Goal: Task Accomplishment & Management: Complete application form

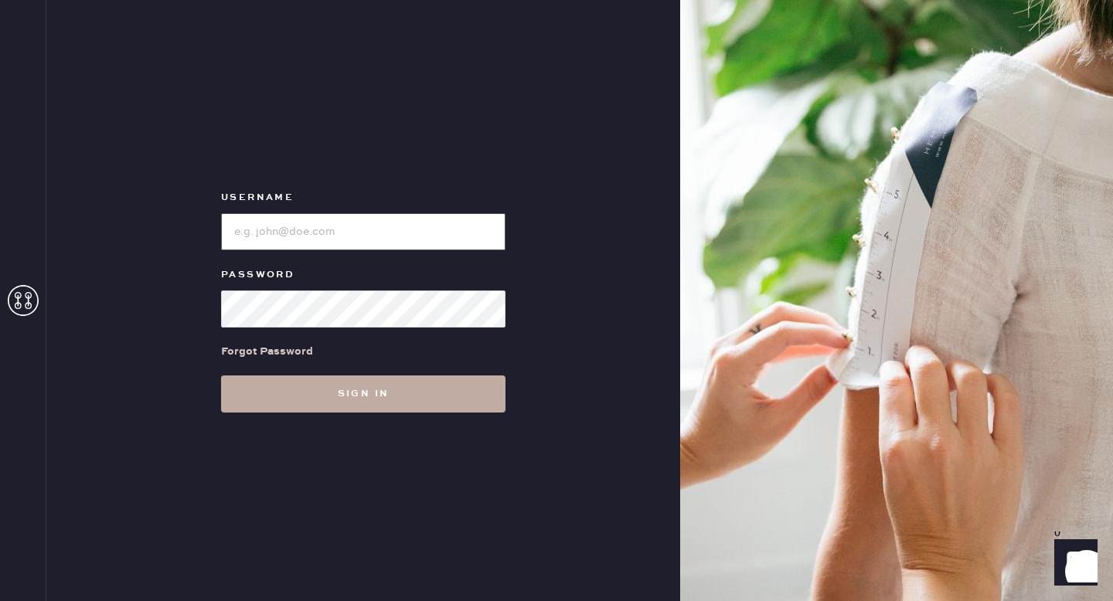
type input "reformationgoldcoastchicago"
click at [388, 397] on button "Sign in" at bounding box center [363, 394] width 284 height 37
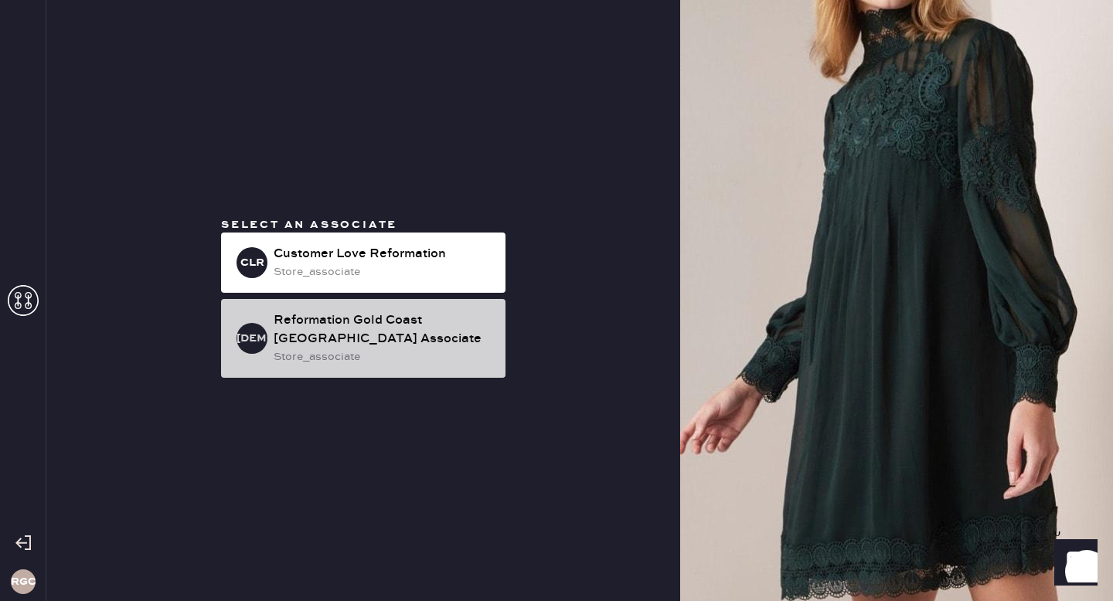
click at [387, 320] on div "Reformation Gold Coast [GEOGRAPHIC_DATA] Associate" at bounding box center [383, 329] width 219 height 37
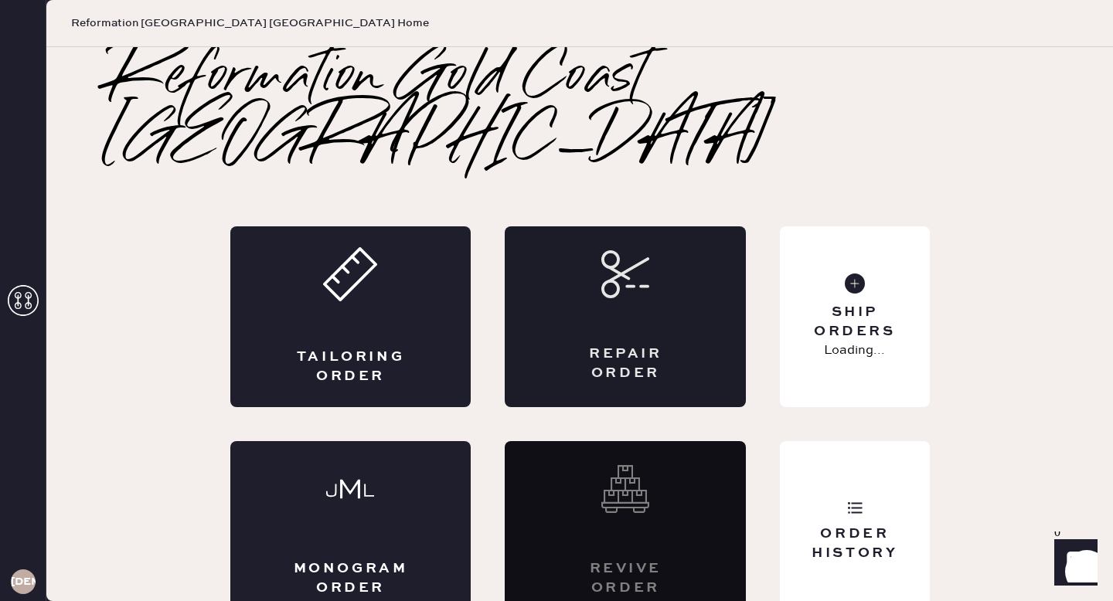
click at [593, 300] on div "Repair Order" at bounding box center [625, 316] width 241 height 181
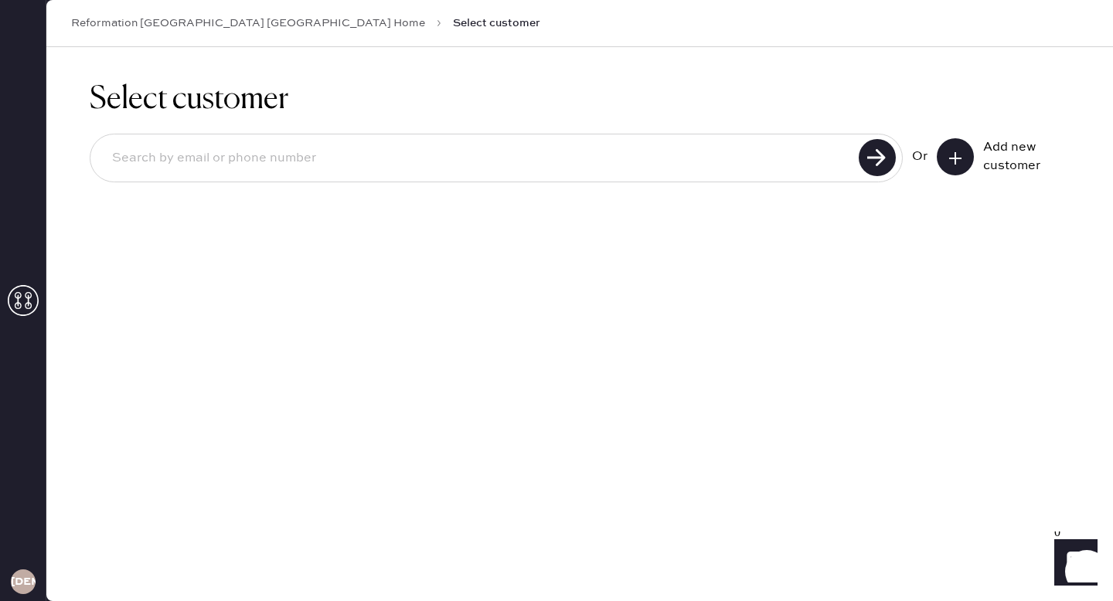
click at [739, 136] on div at bounding box center [496, 158] width 813 height 49
click at [746, 157] on input at bounding box center [477, 159] width 754 height 36
type input "[EMAIL_ADDRESS][DOMAIN_NAME]"
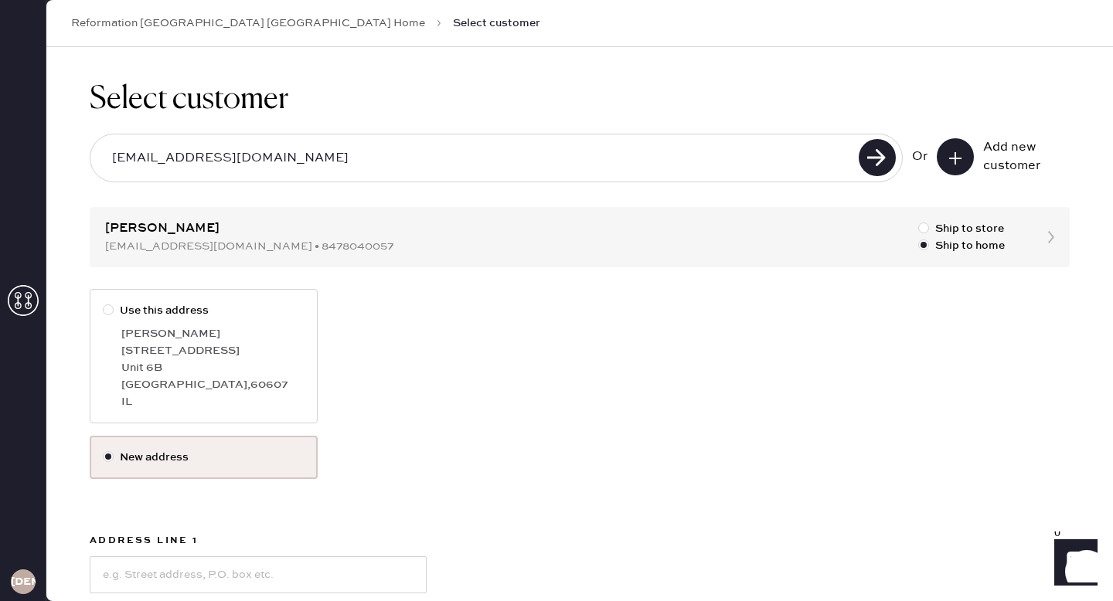
click at [746, 157] on input "[EMAIL_ADDRESS][DOMAIN_NAME]" at bounding box center [477, 159] width 754 height 36
click at [108, 311] on div at bounding box center [108, 309] width 11 height 11
click at [104, 303] on input "Use this address" at bounding box center [103, 302] width 1 height 1
radio input "true"
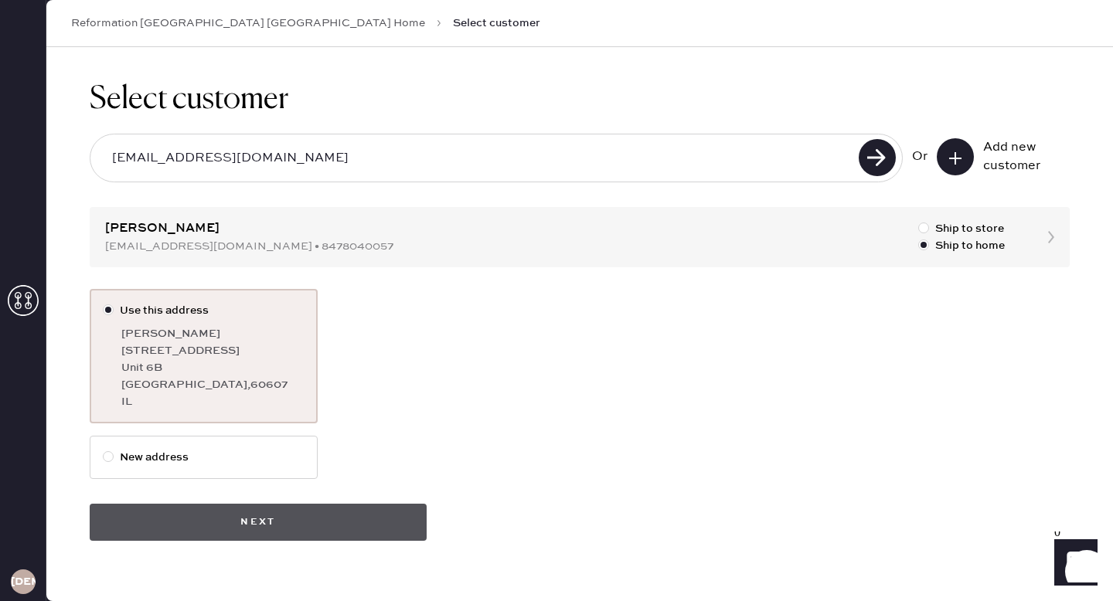
click at [317, 535] on button "Next" at bounding box center [258, 522] width 337 height 37
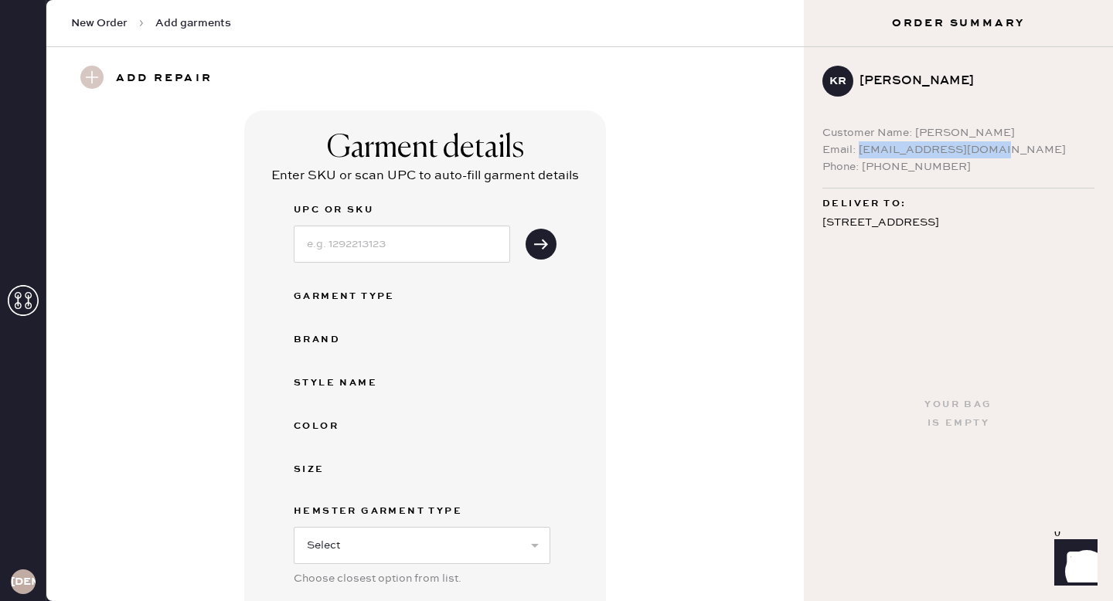
drag, startPoint x: 998, startPoint y: 151, endPoint x: 858, endPoint y: 150, distance: 139.9
click at [858, 150] on div "Email: [EMAIL_ADDRESS][DOMAIN_NAME]" at bounding box center [958, 149] width 272 height 17
copy div "[EMAIL_ADDRESS][DOMAIN_NAME]"
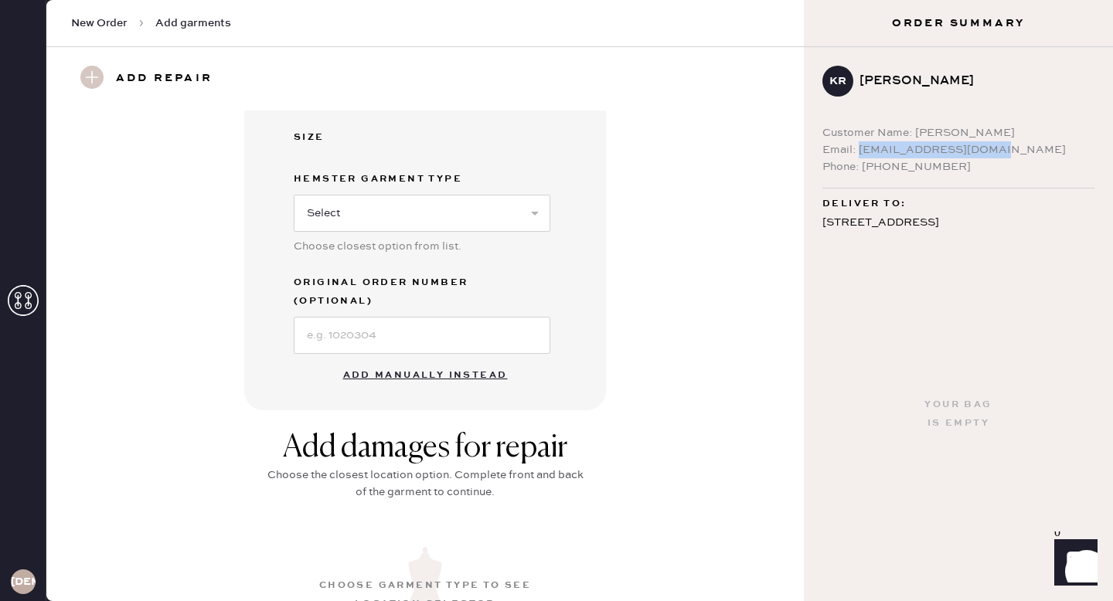
click at [424, 360] on button "Add manually instead" at bounding box center [425, 375] width 183 height 31
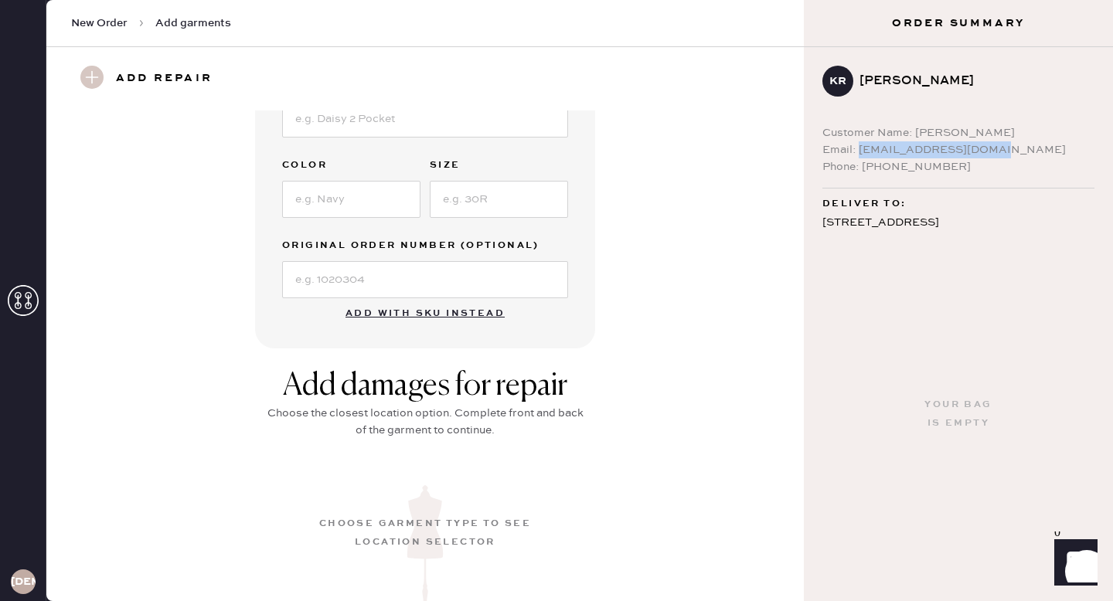
scroll to position [298, 0]
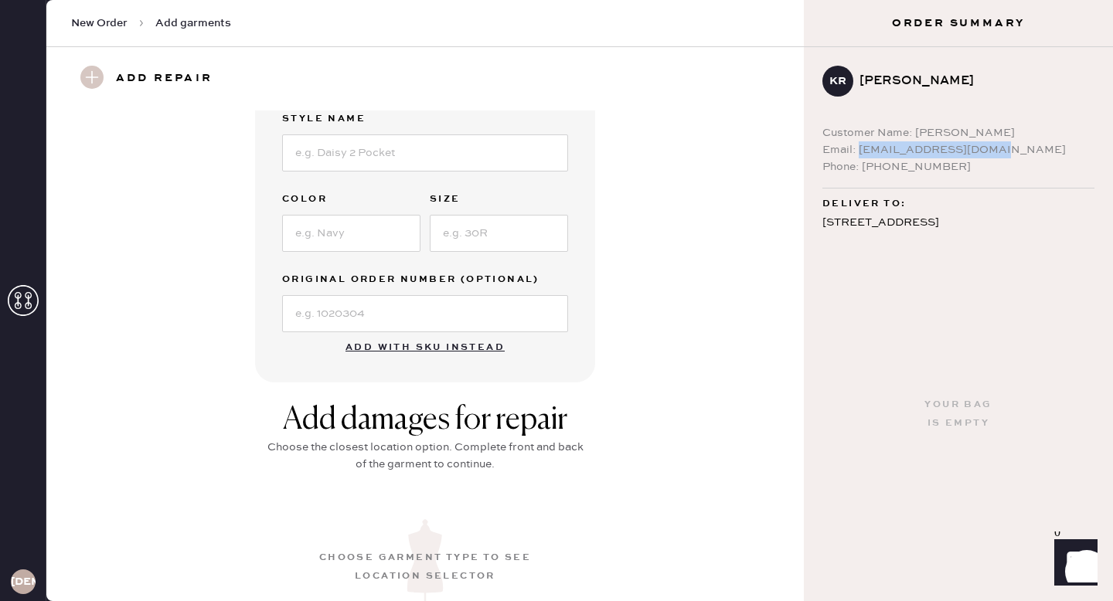
click at [446, 346] on button "Add with SKU instead" at bounding box center [425, 347] width 178 height 31
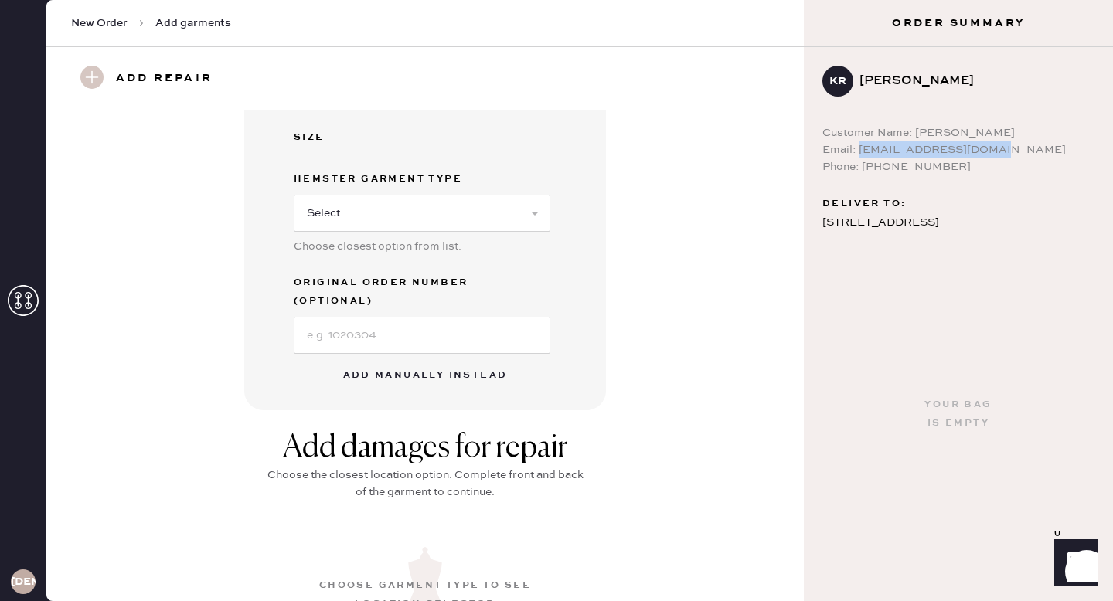
click at [446, 360] on button "Add manually instead" at bounding box center [425, 375] width 183 height 31
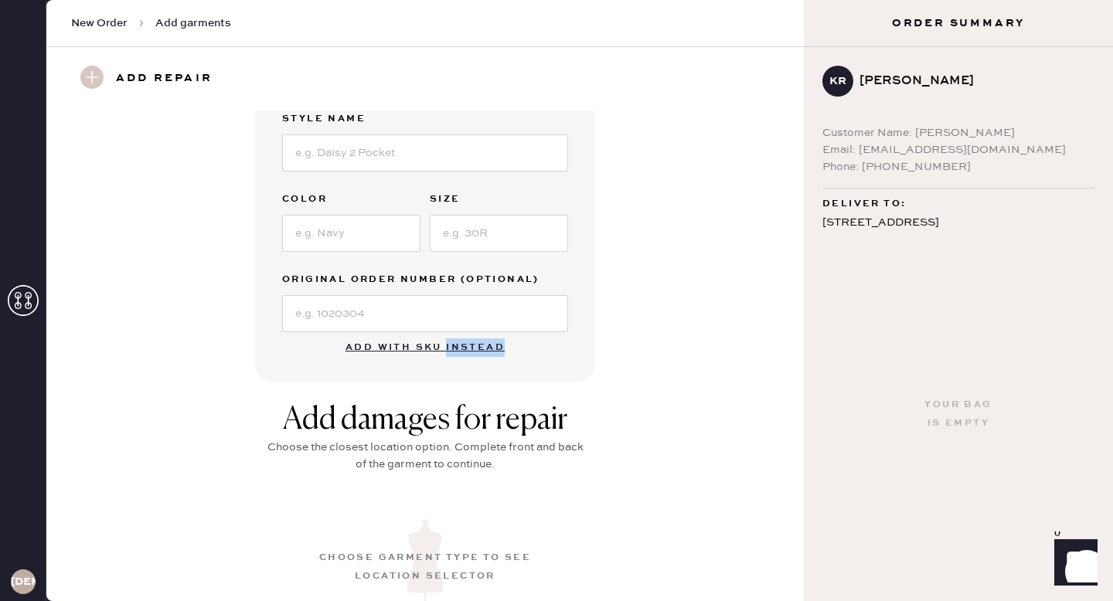
scroll to position [0, 0]
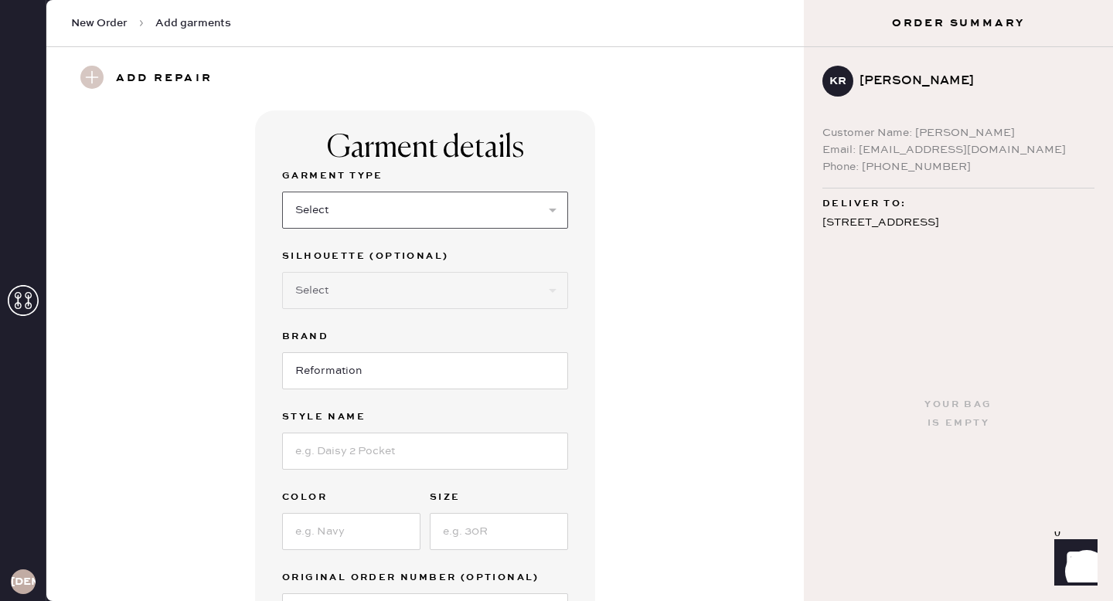
click at [476, 226] on select "Select Basic Skirt Jeans Leggings Pants Shorts Basic Sleeved Dress Basic Sleeve…" at bounding box center [425, 210] width 286 height 37
select select "8"
click at [282, 192] on select "Select Basic Skirt Jeans Leggings Pants Shorts Basic Sleeved Dress Basic Sleeve…" at bounding box center [425, 210] width 286 height 37
click at [420, 294] on select "Select Maxi Dress Midi Dress Mini Dress Other" at bounding box center [425, 290] width 286 height 37
select select "25"
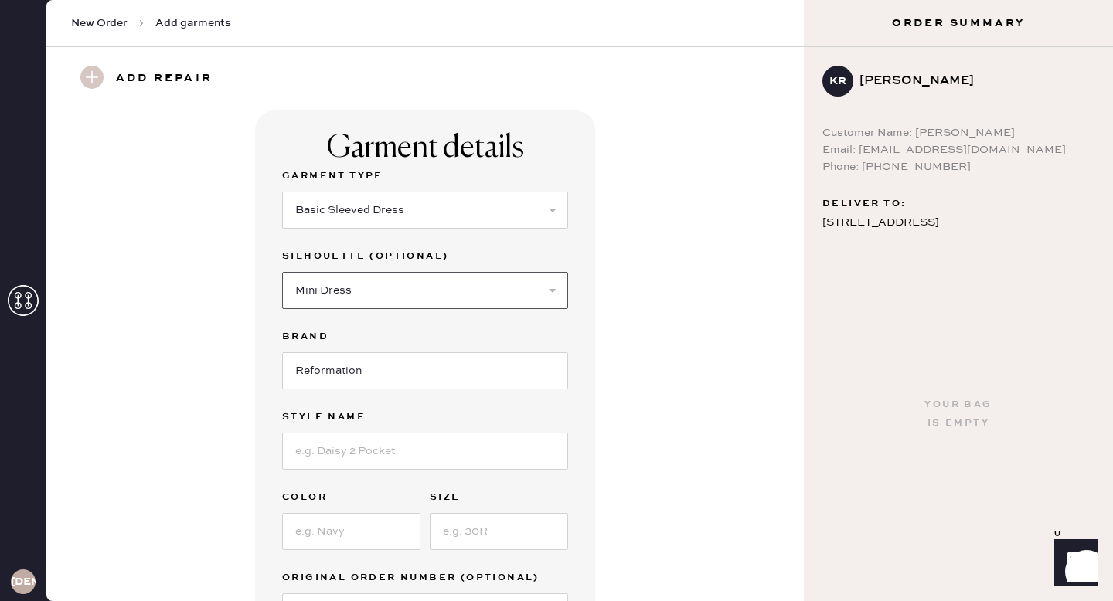
click at [282, 272] on select "Select Maxi Dress Midi Dress Mini Dress Other" at bounding box center [425, 290] width 286 height 37
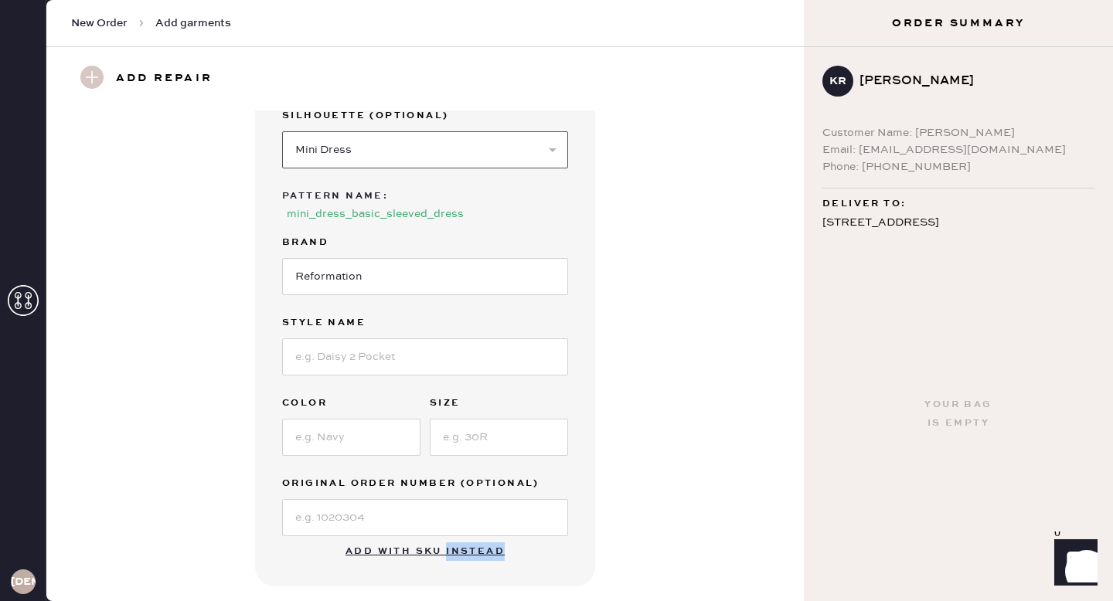
scroll to position [157, 0]
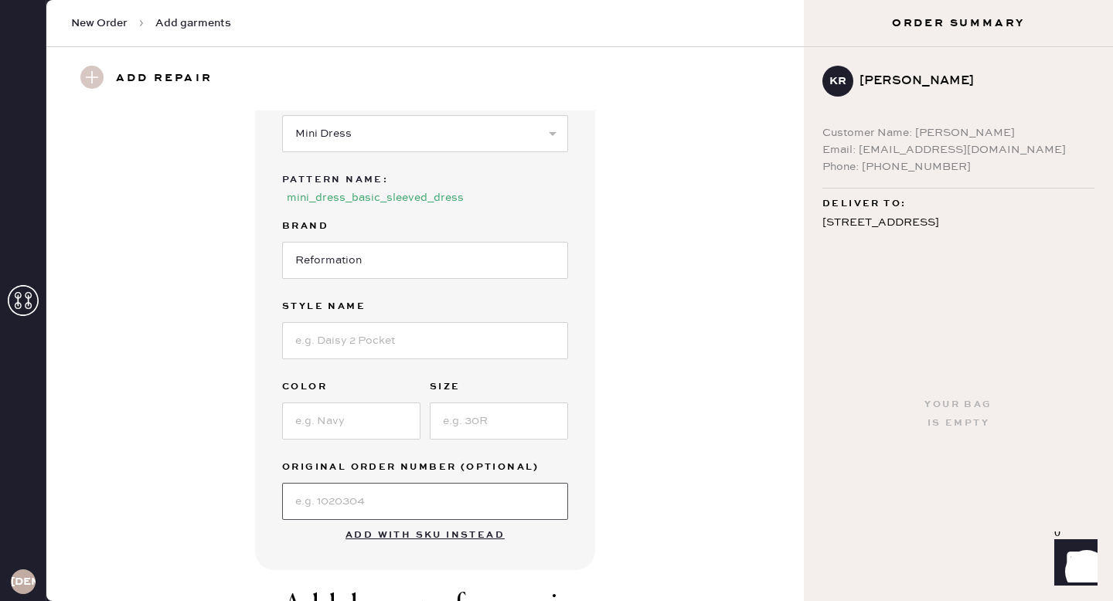
click at [395, 483] on input at bounding box center [425, 501] width 286 height 37
paste input "S28395252"
type input "S28395252"
click at [403, 330] on input at bounding box center [425, 340] width 286 height 37
type input "Remi Dress"
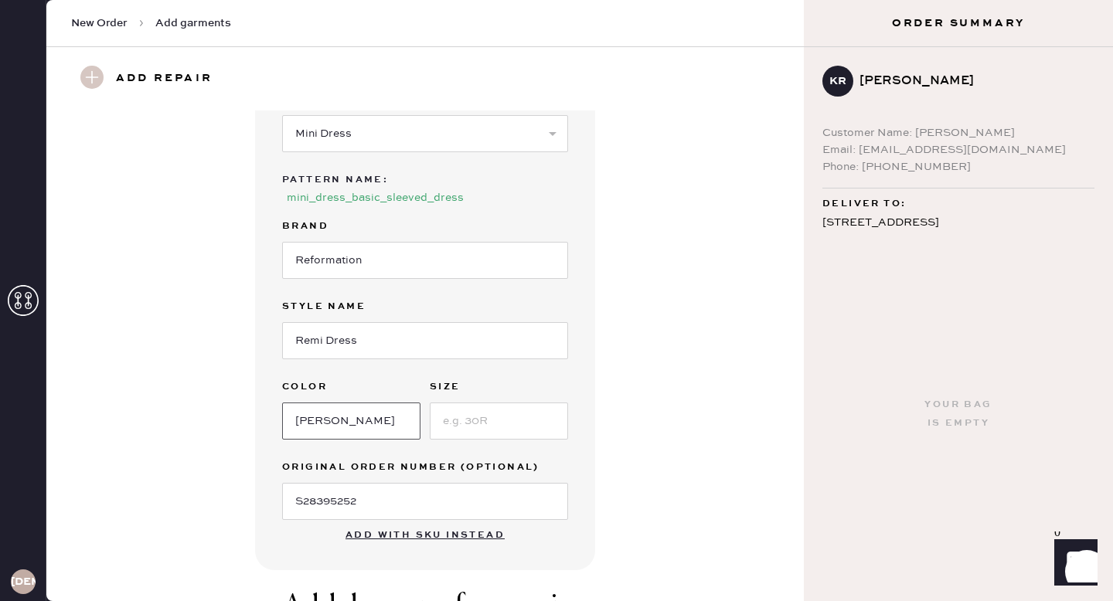
type input "[PERSON_NAME]"
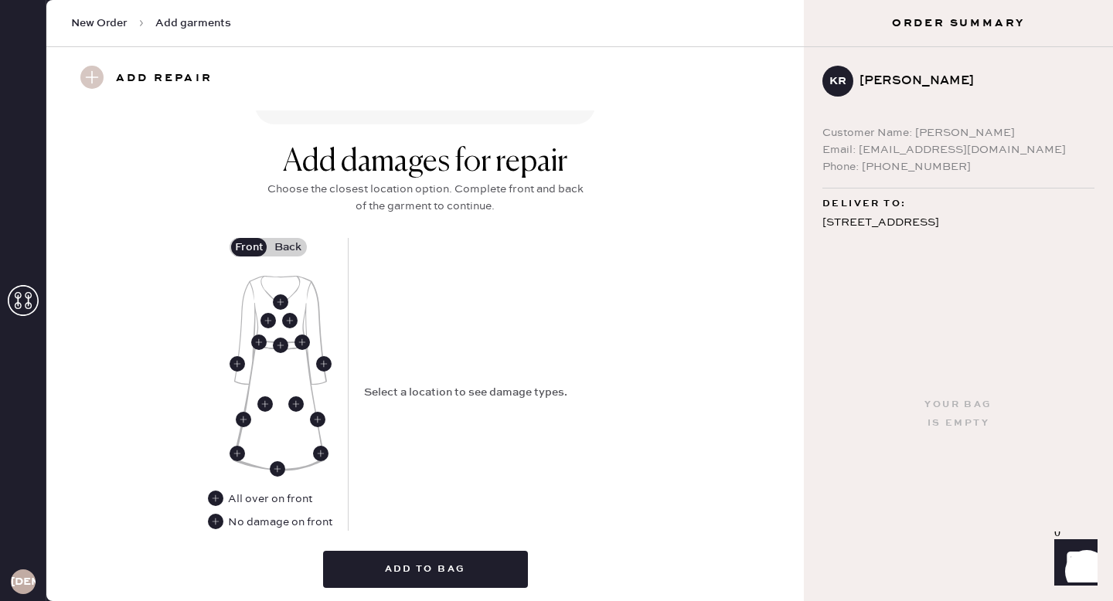
scroll to position [605, 0]
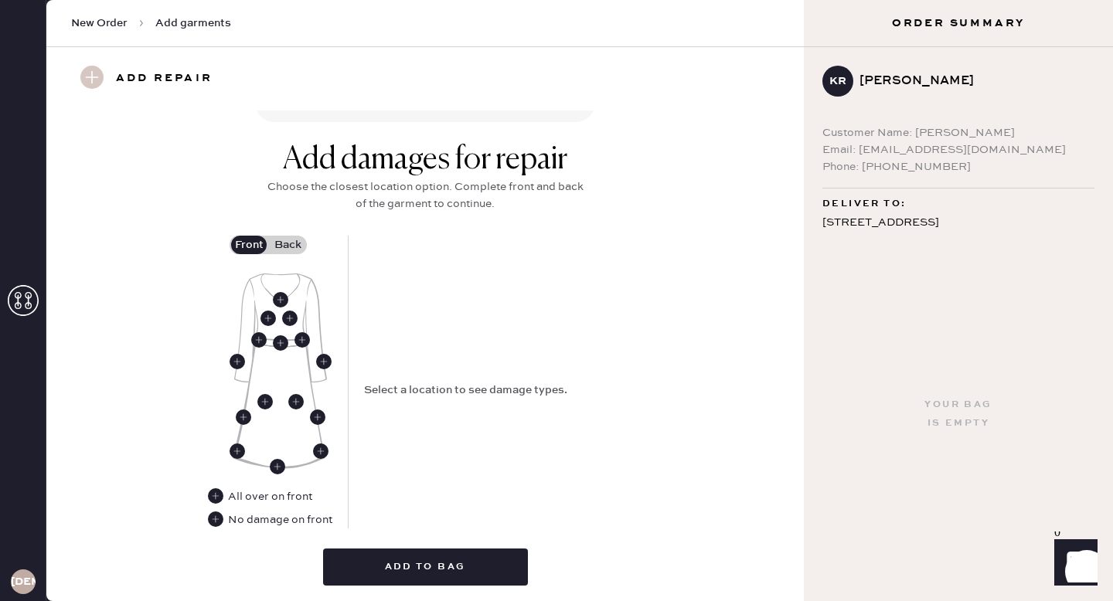
type input "12"
click at [268, 512] on div "No damage on front" at bounding box center [280, 520] width 104 height 17
click at [211, 512] on use at bounding box center [215, 519] width 15 height 15
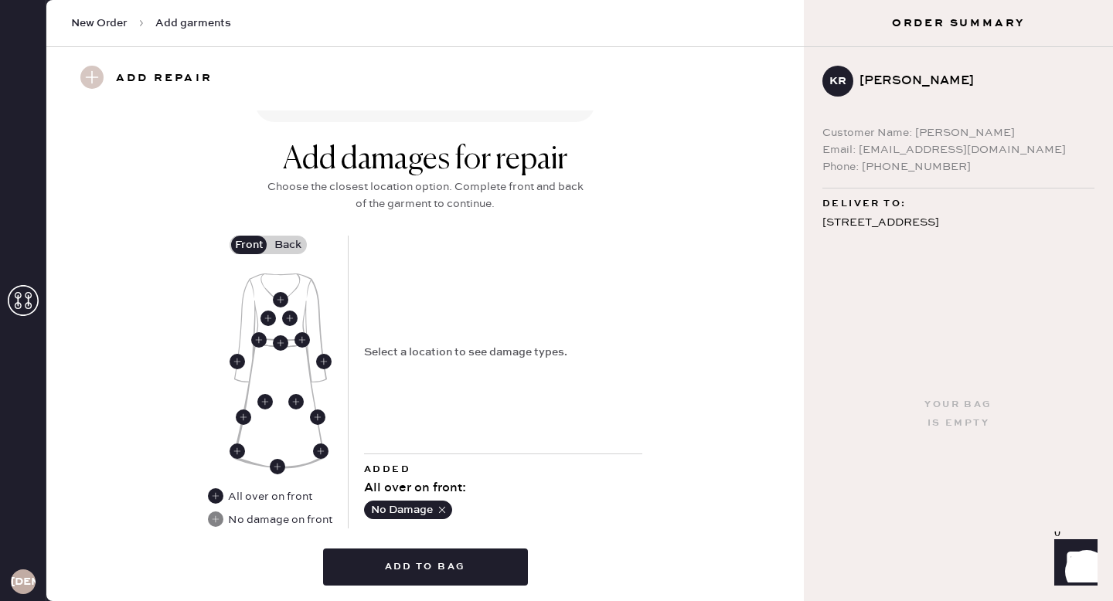
click at [287, 236] on label "Back" at bounding box center [287, 245] width 39 height 19
click at [287, 245] on input "Back" at bounding box center [287, 245] width 0 height 0
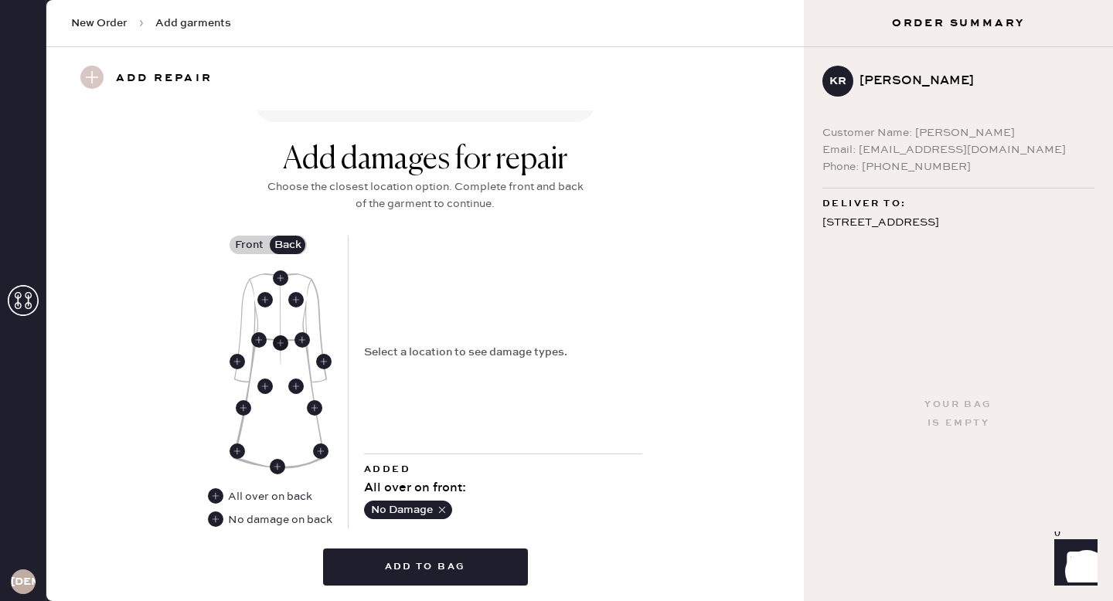
click at [284, 335] on use at bounding box center [280, 342] width 15 height 15
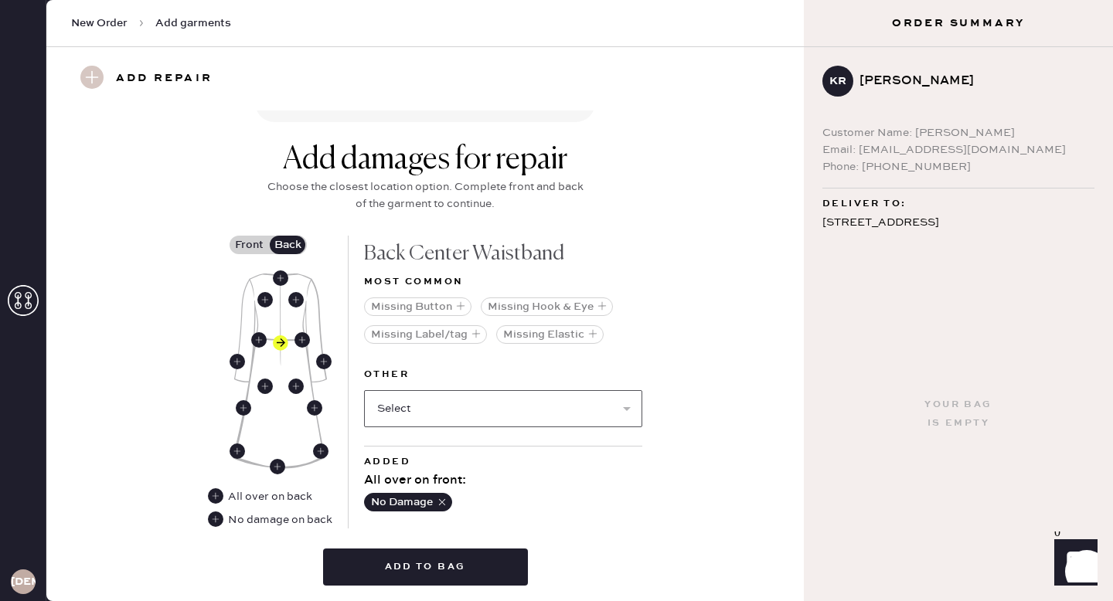
click at [497, 390] on select "Select Broken / Ripped Hem Broken Beads Broken Belt Loop Broken Button Broken C…" at bounding box center [503, 408] width 278 height 37
select select "2001"
click at [364, 390] on select "Select Broken / Ripped Hem Broken Beads Broken Belt Loop Broken Button Broken C…" at bounding box center [503, 408] width 278 height 37
select select
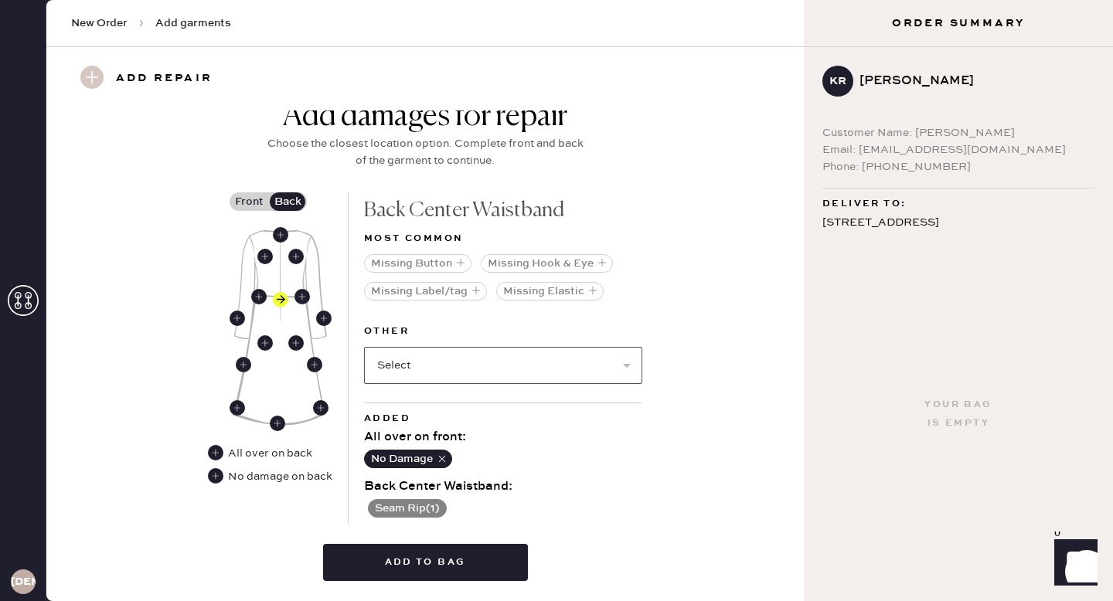
scroll to position [678, 0]
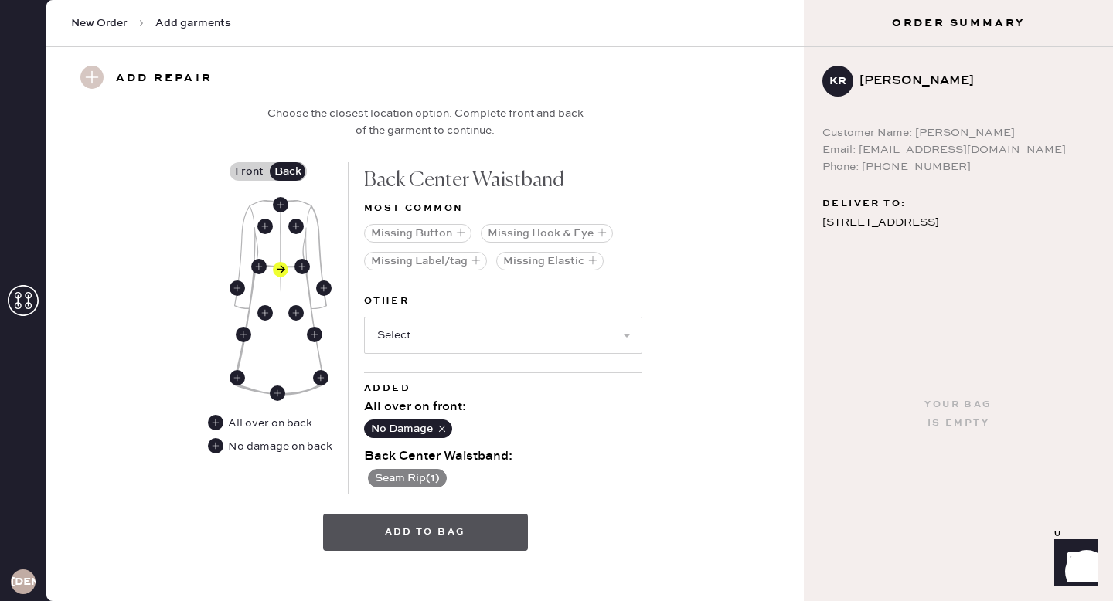
click at [434, 518] on button "Add to bag" at bounding box center [425, 532] width 205 height 37
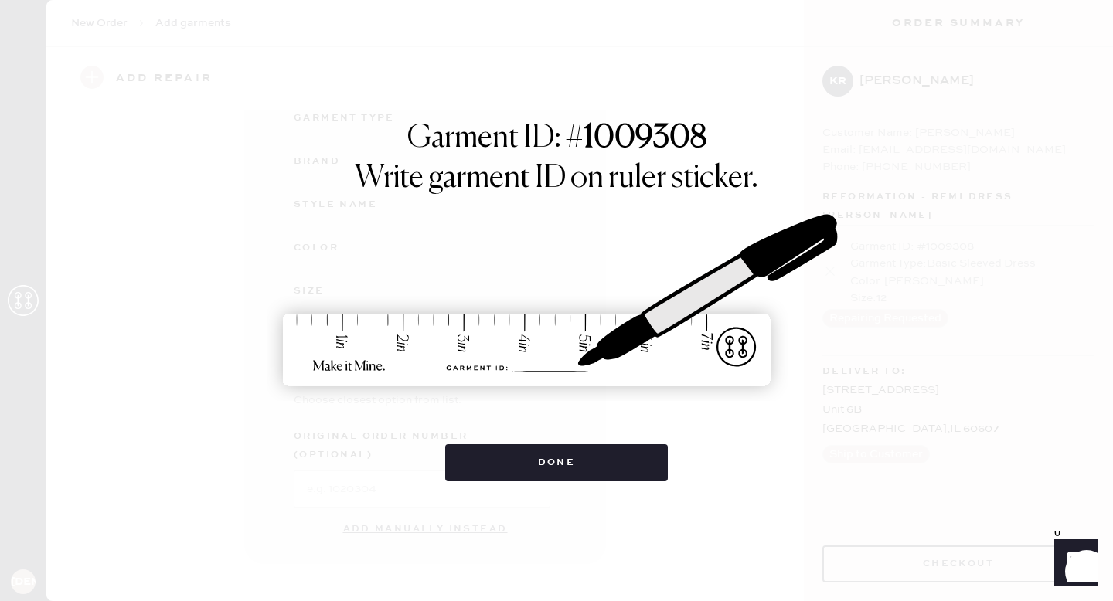
scroll to position [159, 0]
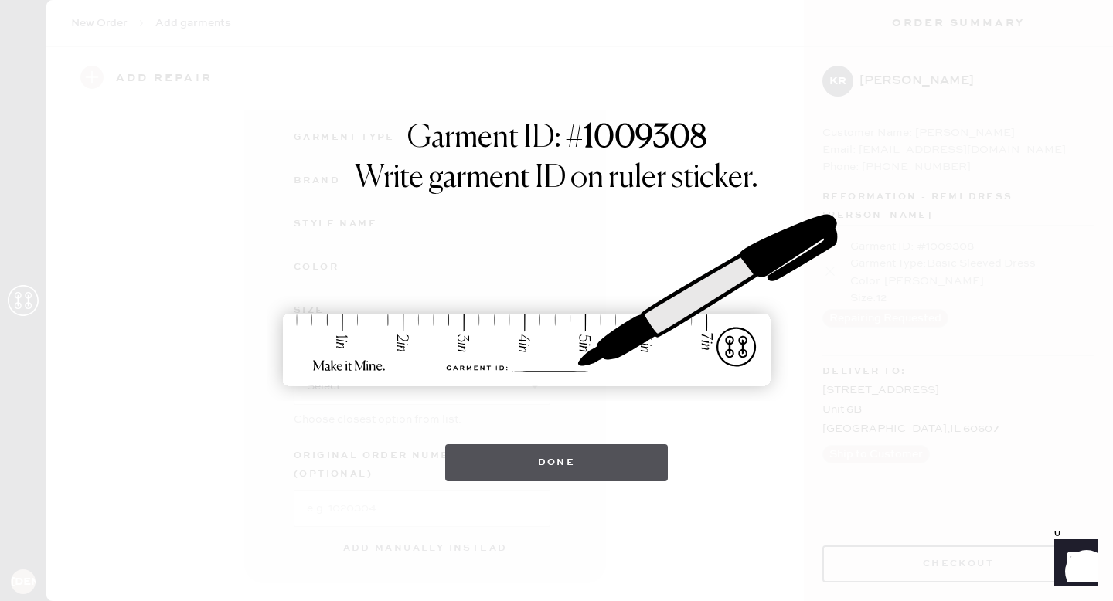
click at [580, 461] on button "Done" at bounding box center [556, 462] width 223 height 37
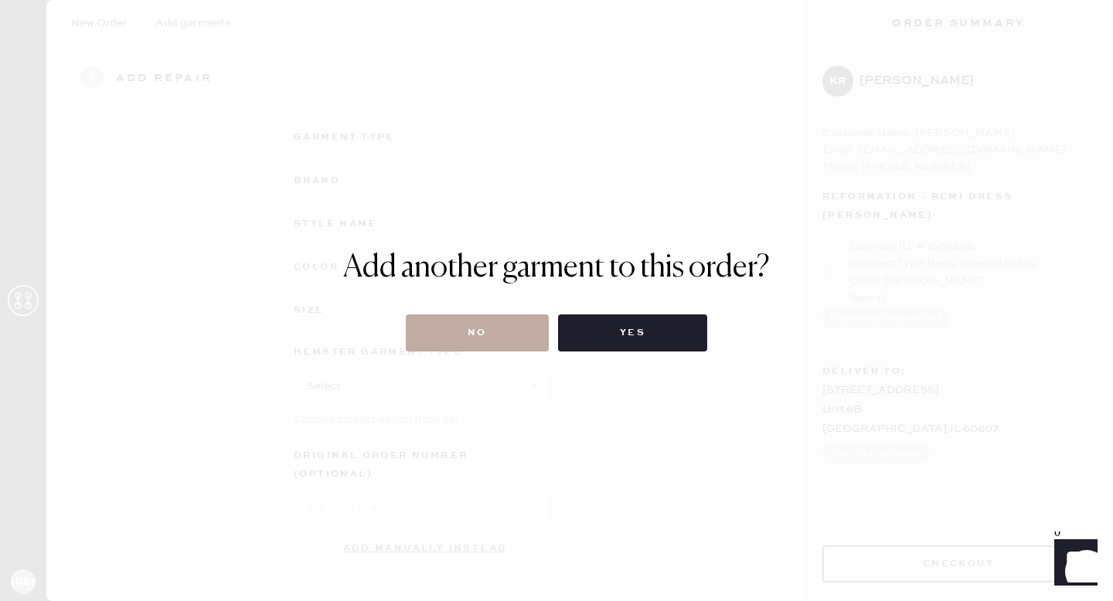
click at [501, 325] on button "No" at bounding box center [477, 332] width 143 height 37
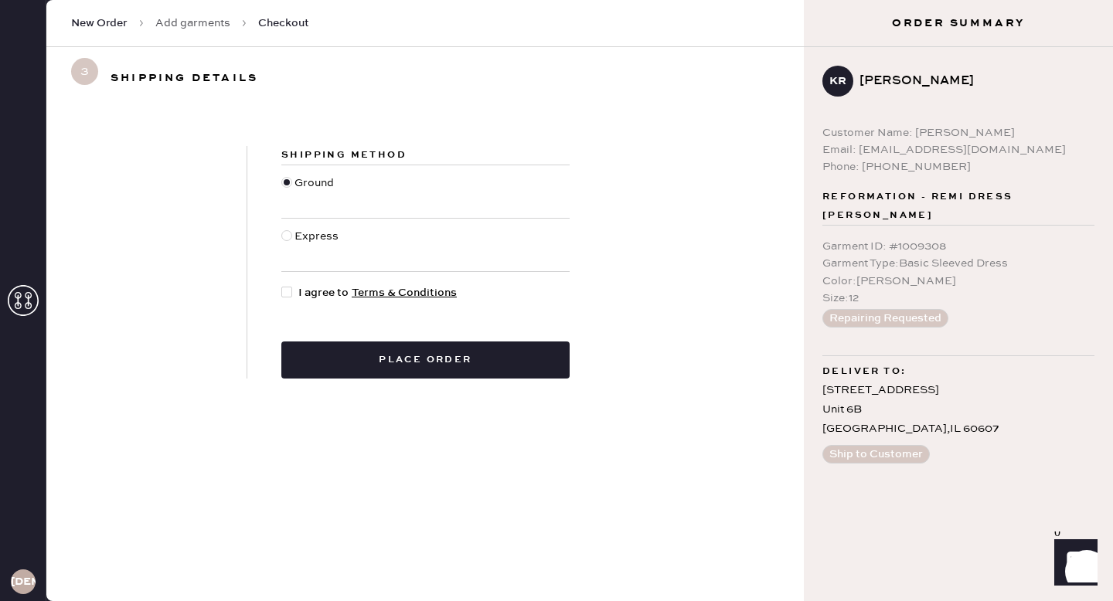
click at [288, 294] on div at bounding box center [286, 292] width 11 height 11
click at [282, 285] on input "I agree to Terms & Conditions" at bounding box center [281, 284] width 1 height 1
checkbox input "true"
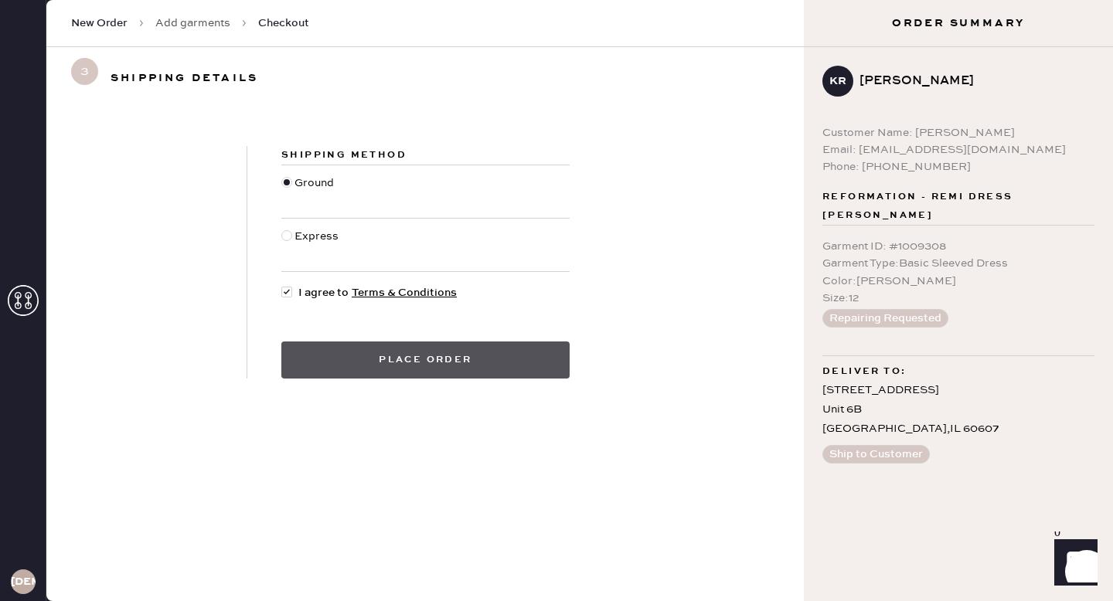
click at [389, 366] on button "Place order" at bounding box center [425, 360] width 288 height 37
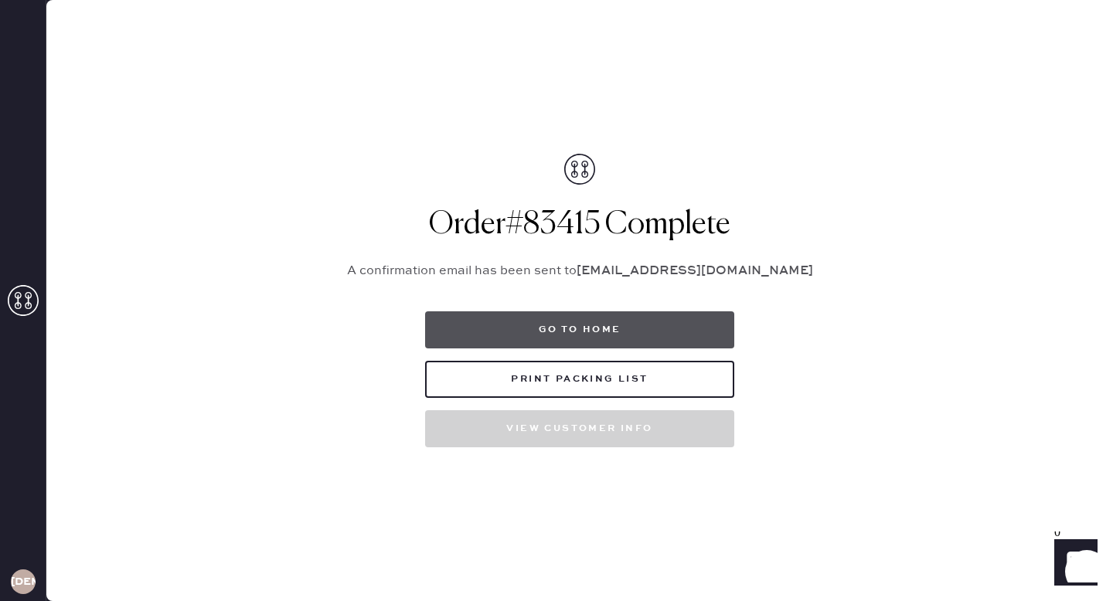
click at [606, 332] on button "Go to home" at bounding box center [579, 329] width 309 height 37
